Goal: Navigation & Orientation: Understand site structure

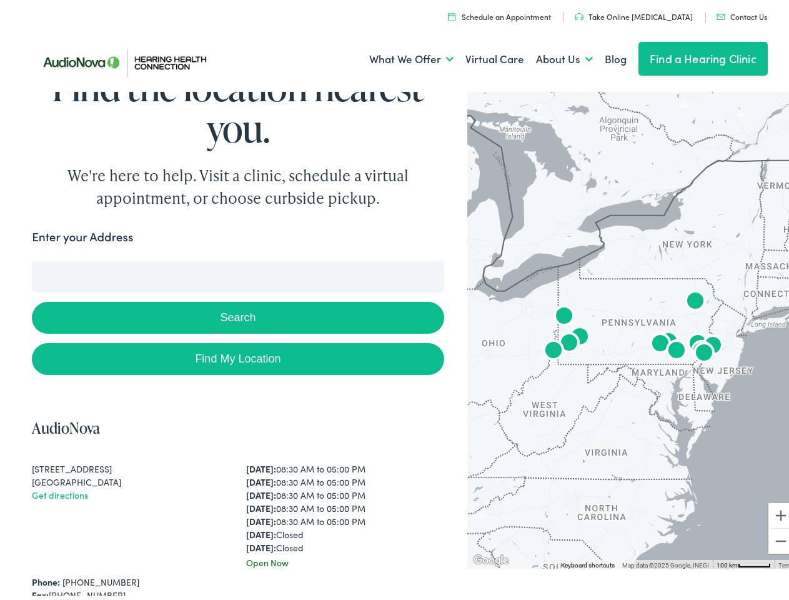
click at [394, 300] on button "Search" at bounding box center [238, 314] width 412 height 32
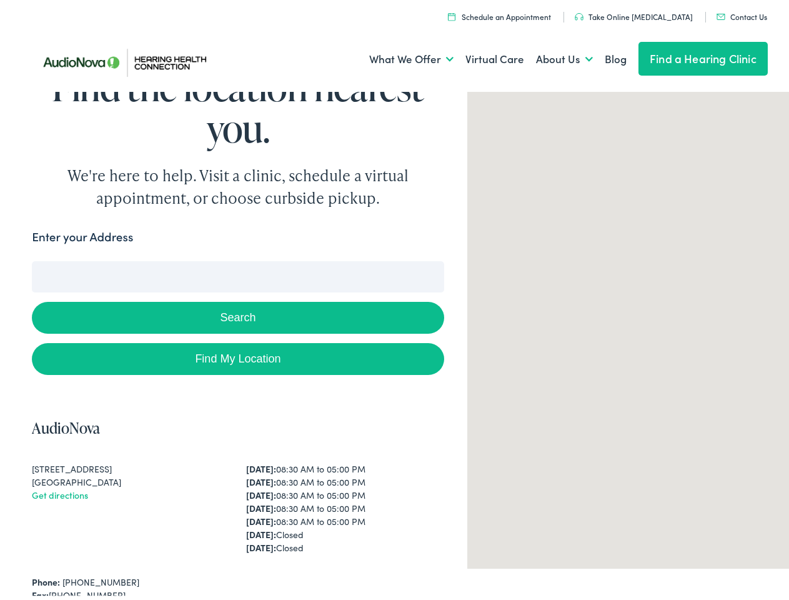
click at [400, 56] on link "What We Offer" at bounding box center [411, 55] width 84 height 46
click at [551, 56] on link "About Us" at bounding box center [564, 55] width 57 height 46
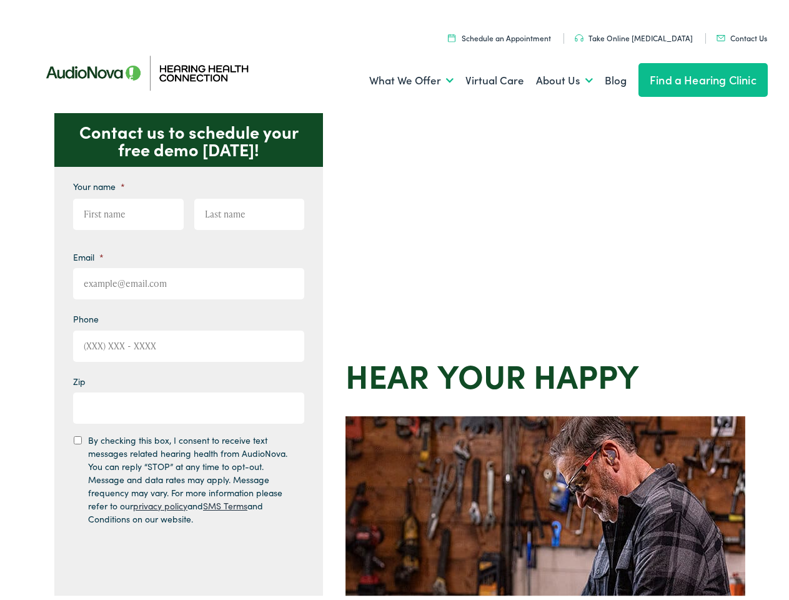
click at [394, 300] on div "Contact us to schedule your free demo [DATE]! Give us a call [PHONE_NUMBER] Ema…" at bounding box center [400, 543] width 800 height 869
click at [400, 77] on link "What We Offer" at bounding box center [411, 77] width 84 height 46
click at [551, 77] on link "About Us" at bounding box center [564, 77] width 57 height 46
